Goal: Navigation & Orientation: Find specific page/section

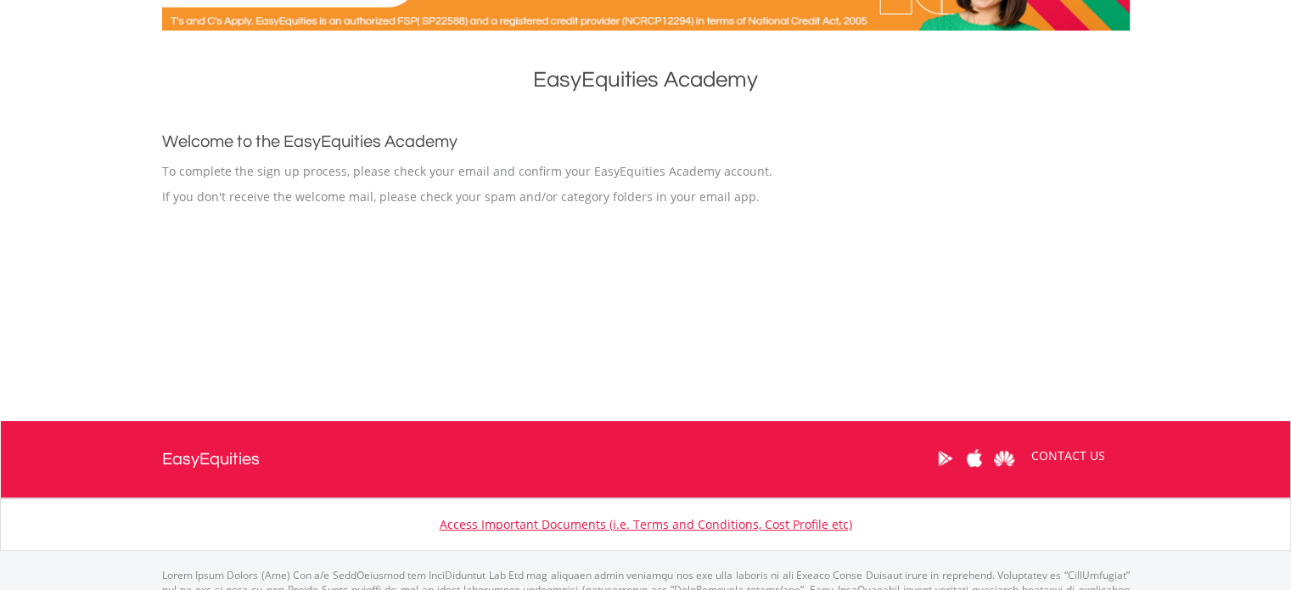
scroll to position [170, 0]
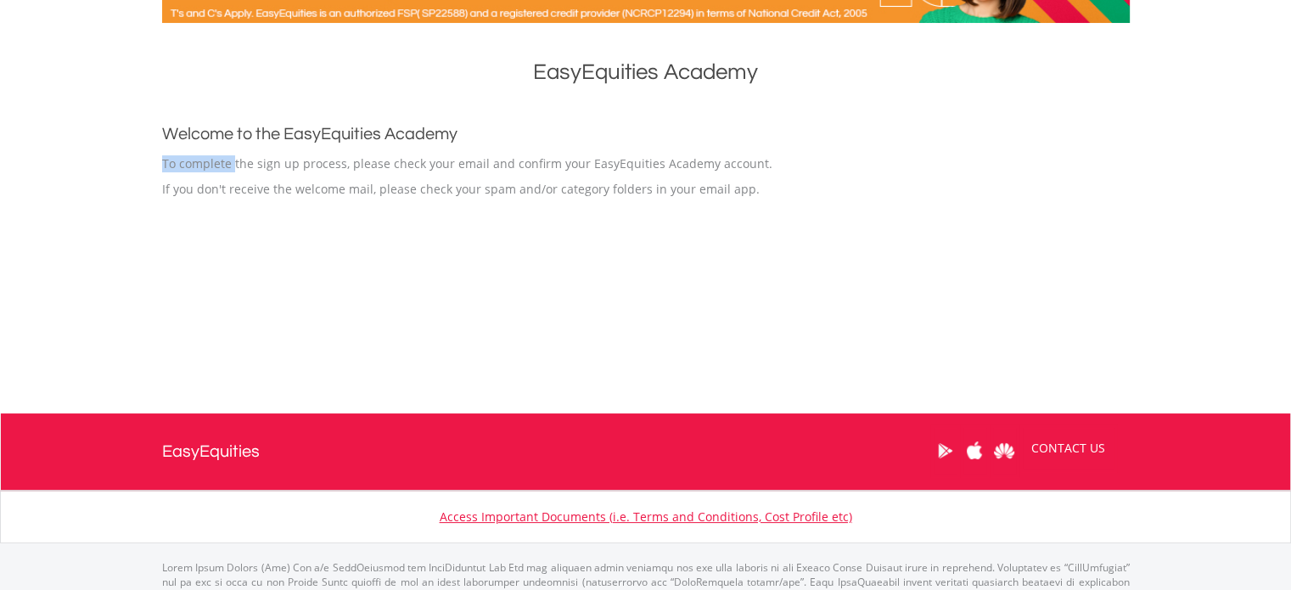
drag, startPoint x: 160, startPoint y: 159, endPoint x: 233, endPoint y: 157, distance: 73.0
click at [233, 157] on div "EasyEquities Academy Welcome to the EasyEquities Academy To complete the sign u…" at bounding box center [645, 210] width 993 height 340
click at [594, 264] on div "EasyEquities Academy Welcome to the EasyEquities Academy To complete the sign u…" at bounding box center [645, 210] width 993 height 340
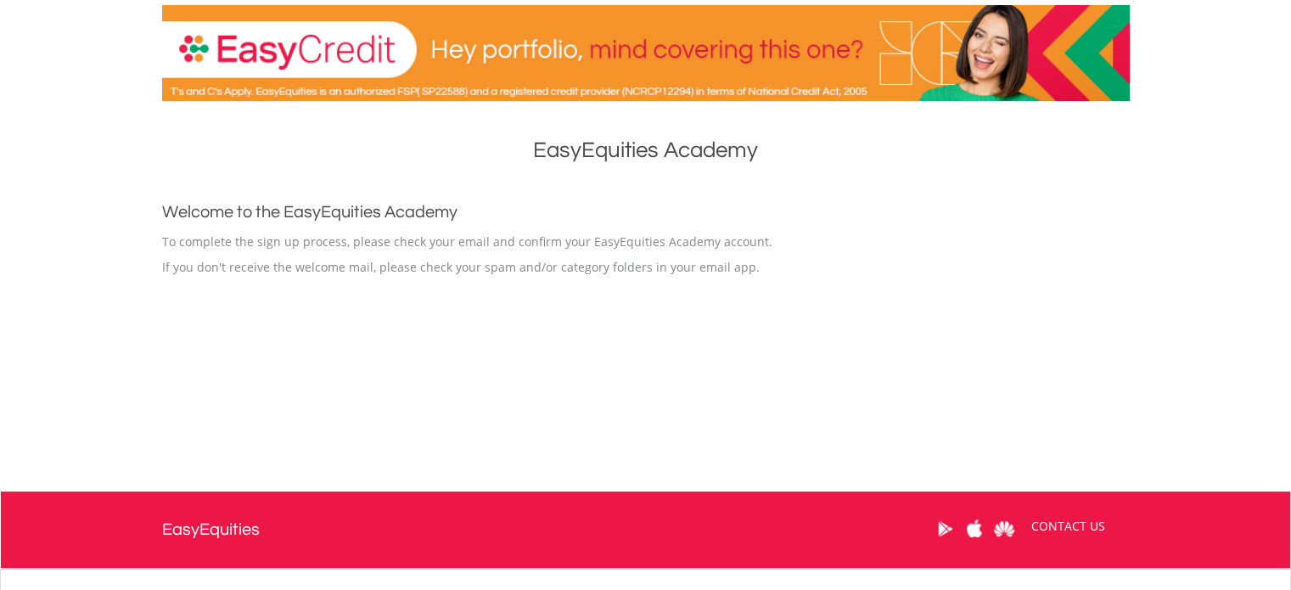
scroll to position [0, 0]
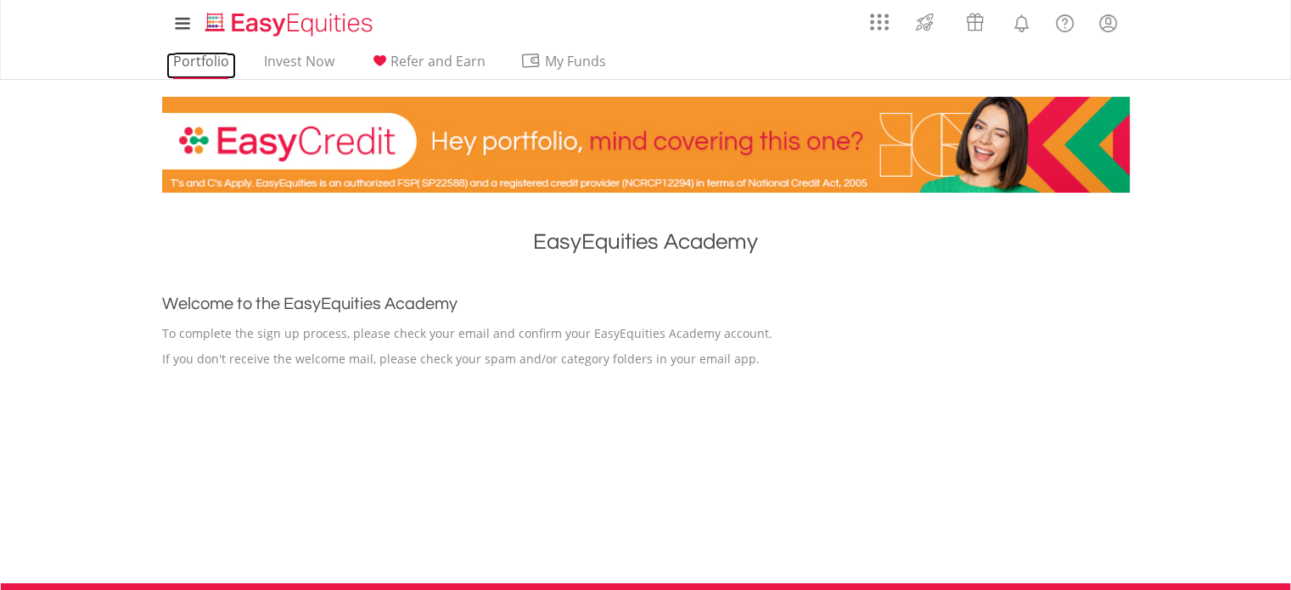
click at [170, 62] on link "Portfolio" at bounding box center [201, 66] width 70 height 26
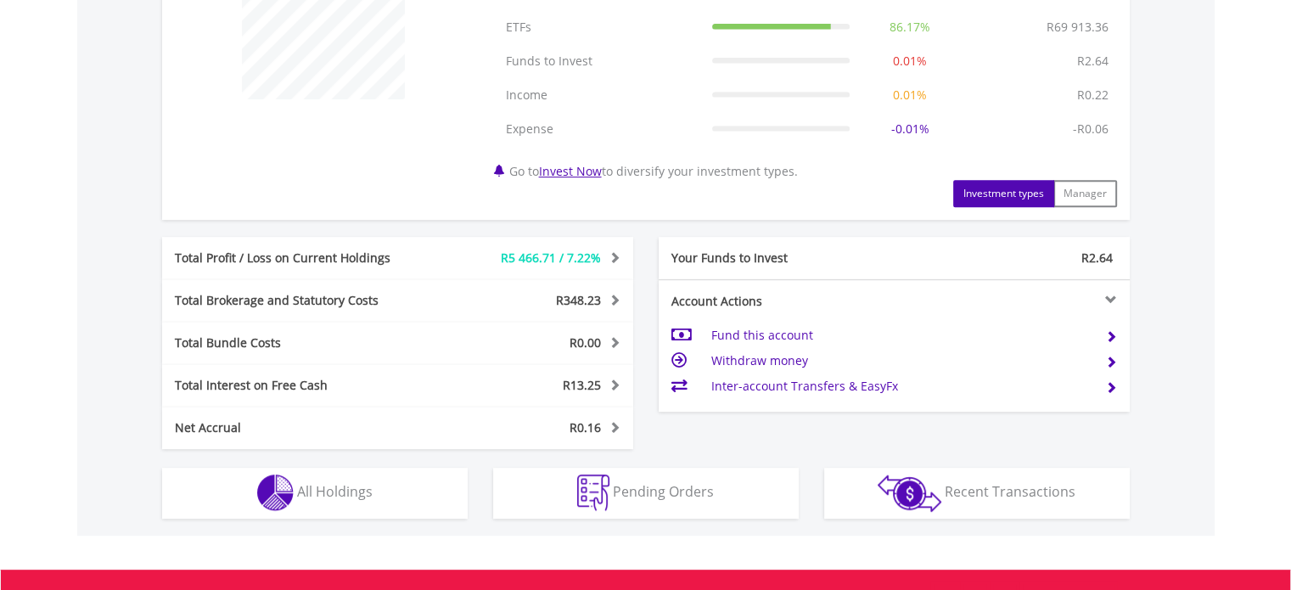
scroll to position [946, 0]
